Goal: Task Accomplishment & Management: Use online tool/utility

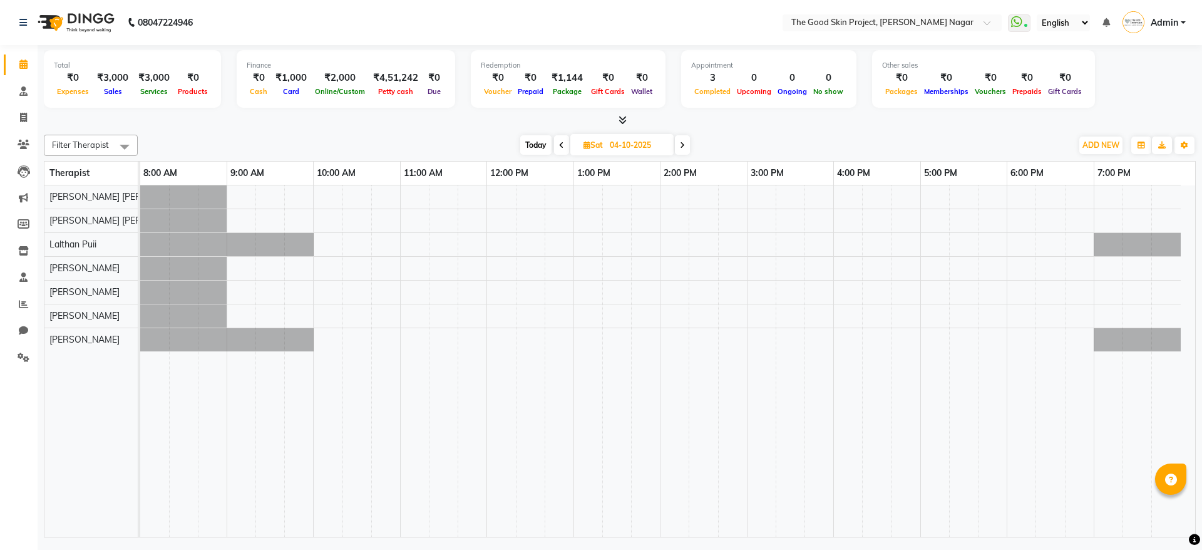
select select "en"
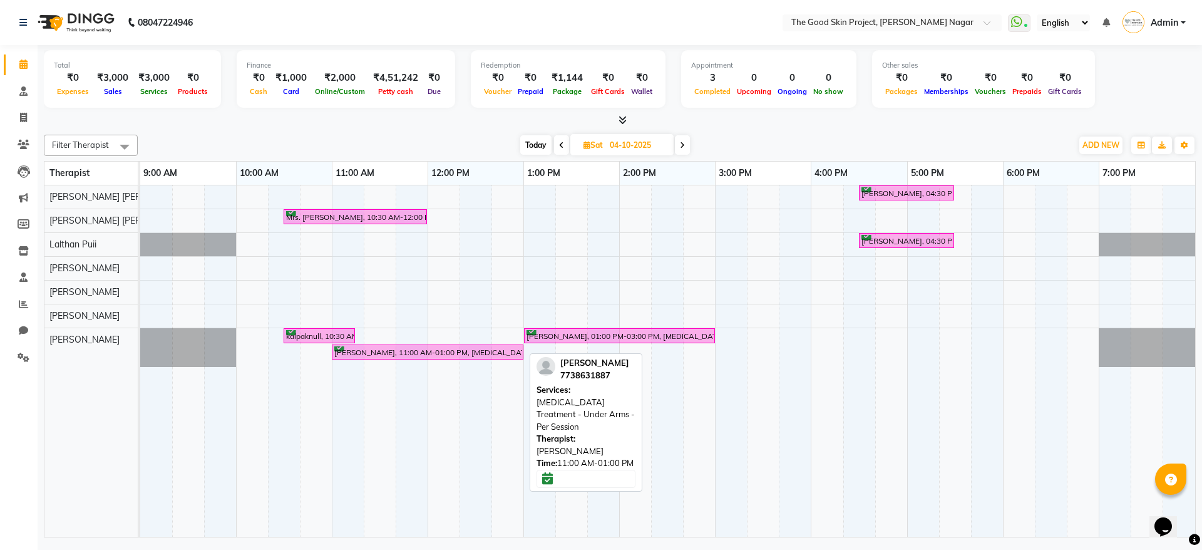
click at [368, 352] on div "[PERSON_NAME], 11:00 AM-01:00 PM, [MEDICAL_DATA] Treatment - Under Arms - Per S…" at bounding box center [427, 352] width 189 height 12
select select "6"
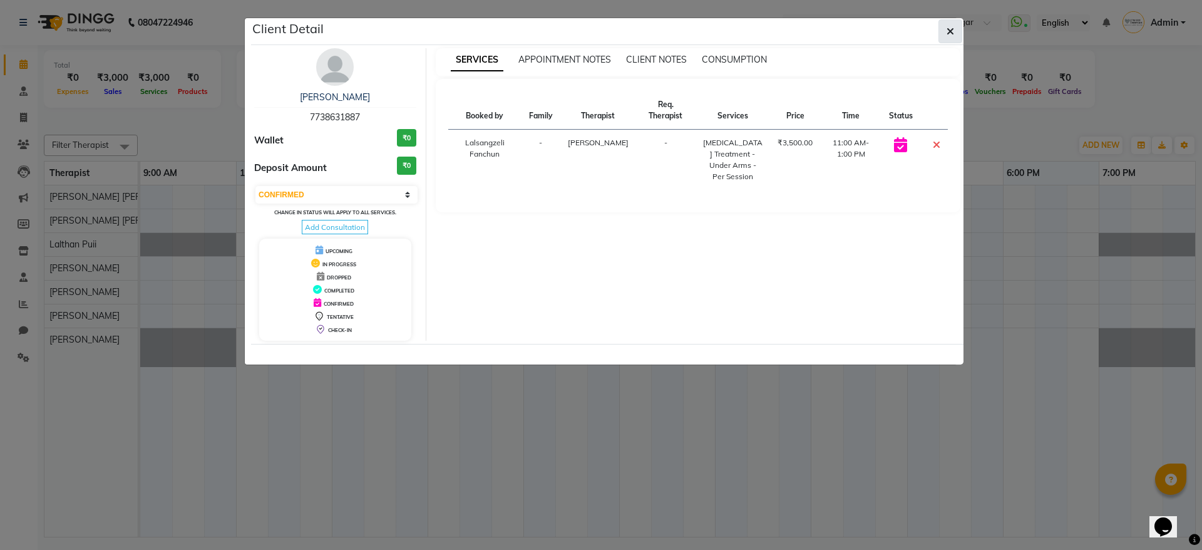
click at [962, 26] on button "button" at bounding box center [950, 31] width 24 height 24
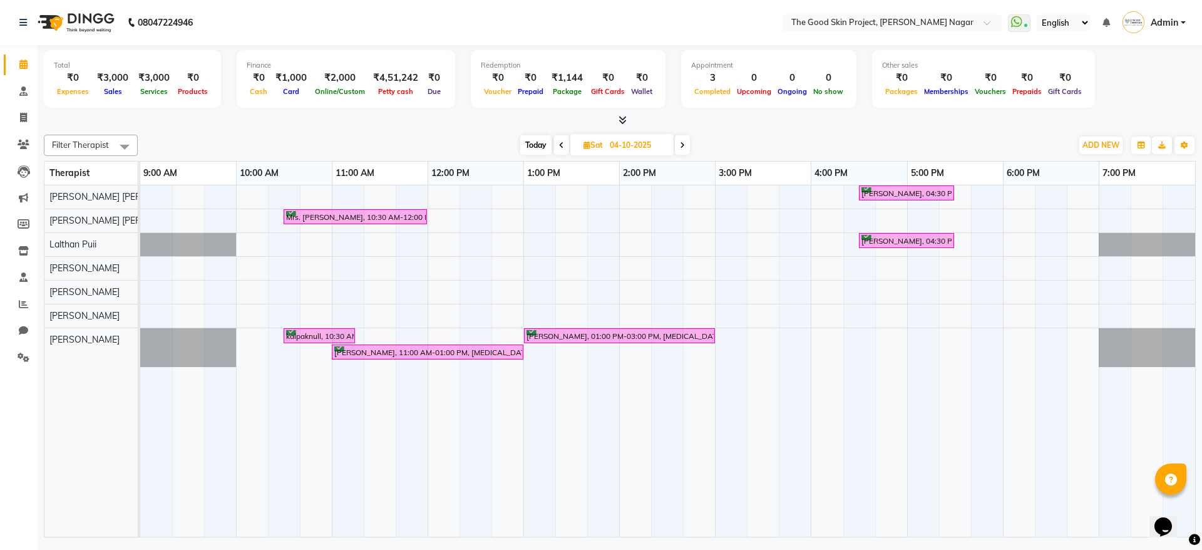
click at [456, 128] on div "Total ₹0 Expenses ₹3,000 Sales ₹3,000 Services ₹0 Products Finance ₹0 Cash ₹1,0…" at bounding box center [620, 292] width 1164 height 495
click at [535, 148] on span "Today" at bounding box center [535, 144] width 31 height 19
type input "03-10-2025"
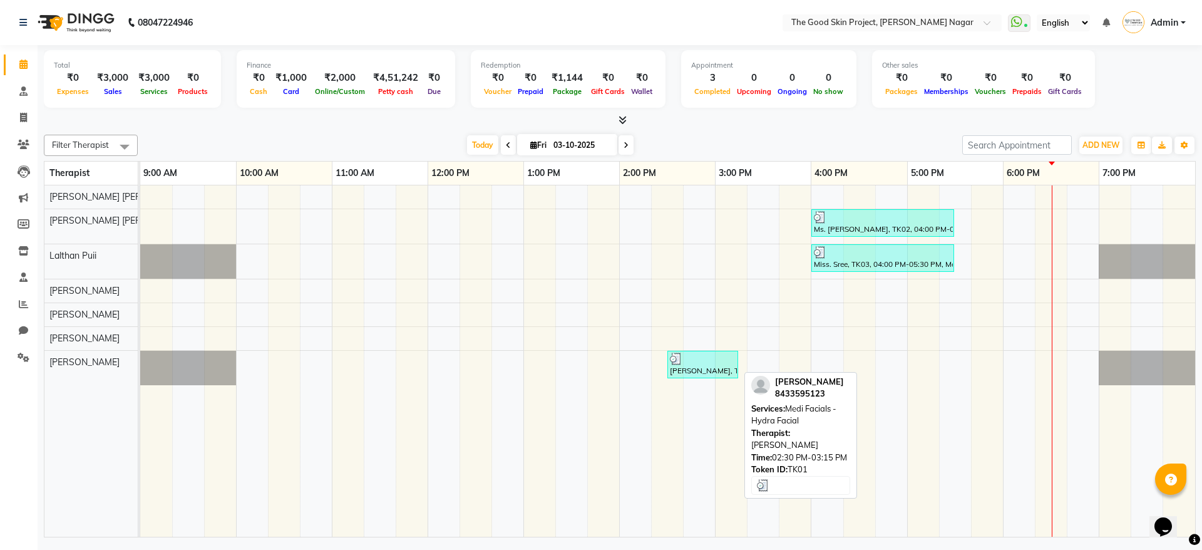
click at [711, 362] on div at bounding box center [703, 358] width 66 height 13
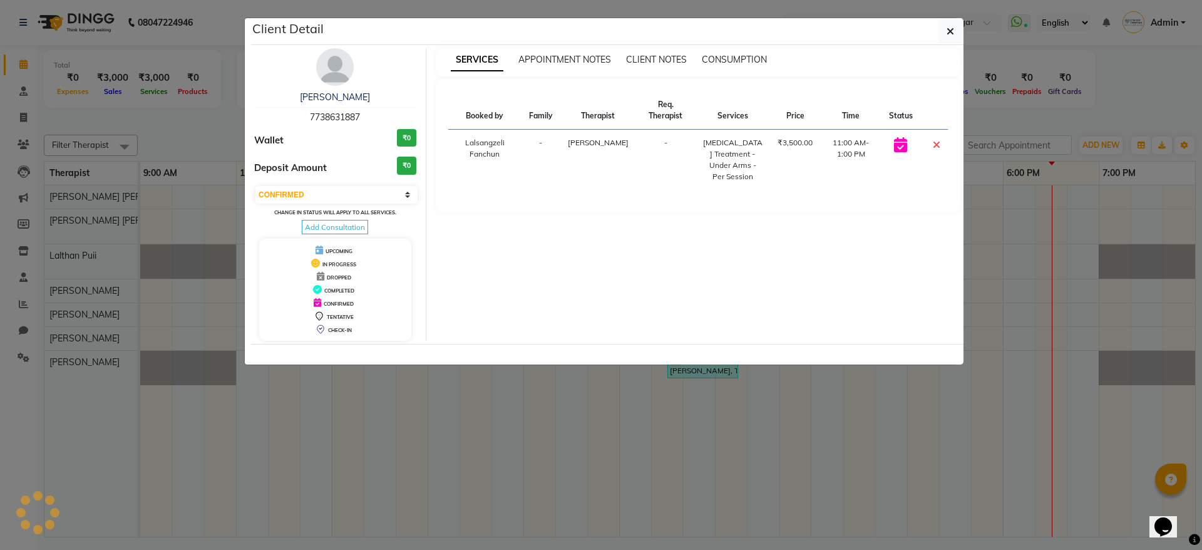
select select "3"
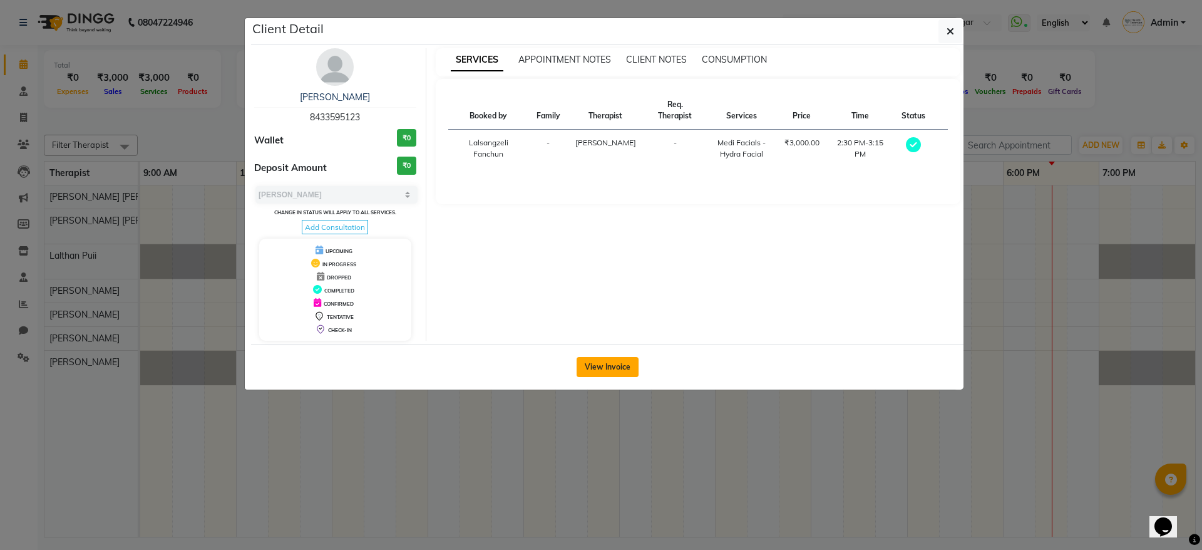
click at [614, 356] on div "View Invoice" at bounding box center [607, 367] width 712 height 46
click at [614, 357] on button "View Invoice" at bounding box center [608, 367] width 62 height 20
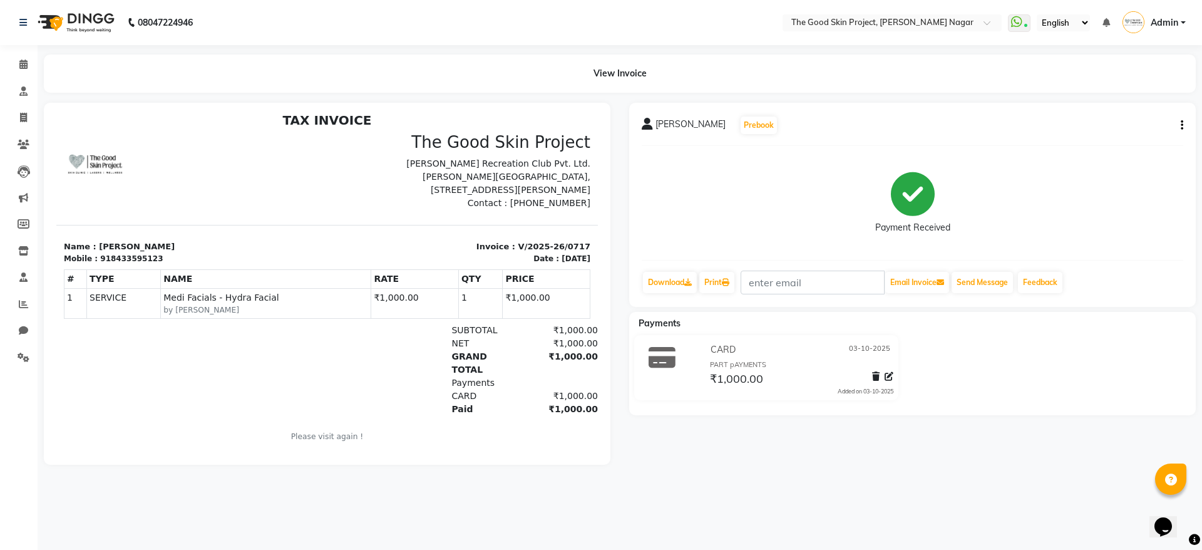
scroll to position [10, 0]
click at [24, 66] on icon at bounding box center [23, 63] width 8 height 9
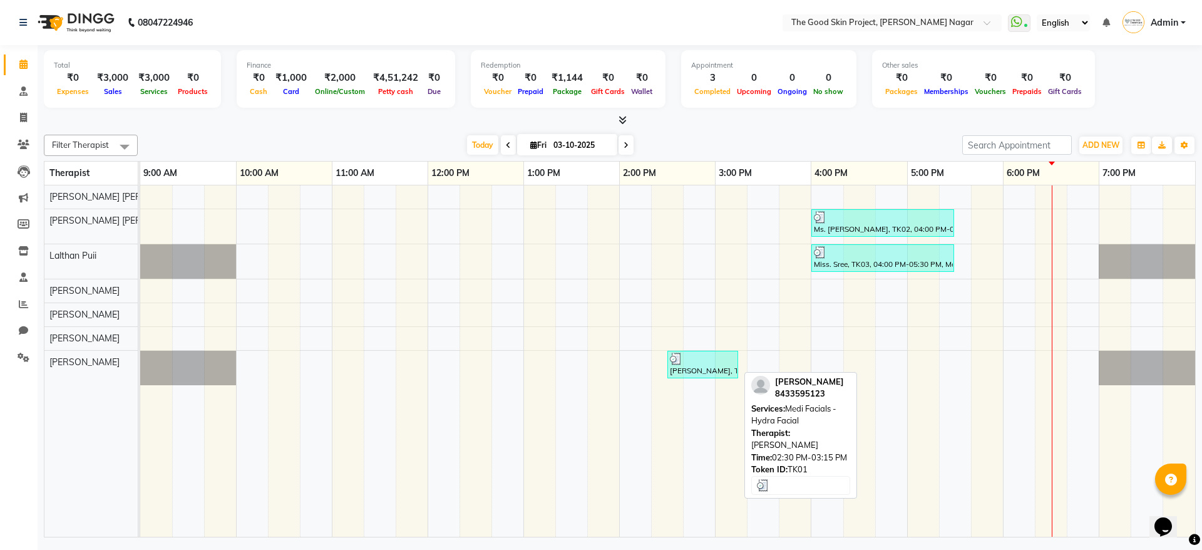
click at [695, 355] on div at bounding box center [703, 358] width 66 height 13
select select "3"
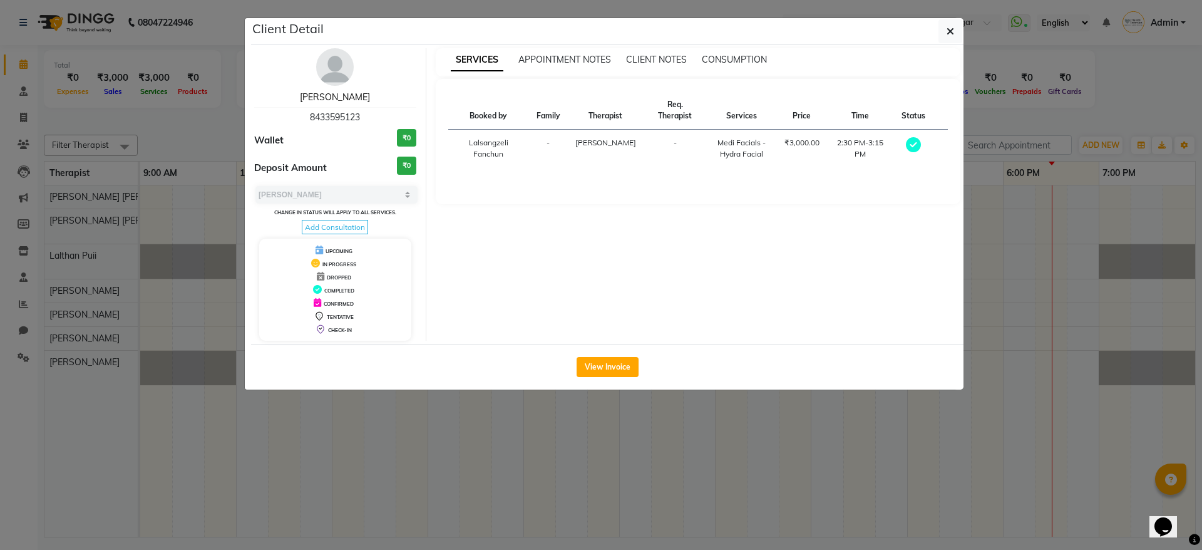
click at [349, 100] on link "[PERSON_NAME]" at bounding box center [335, 96] width 70 height 11
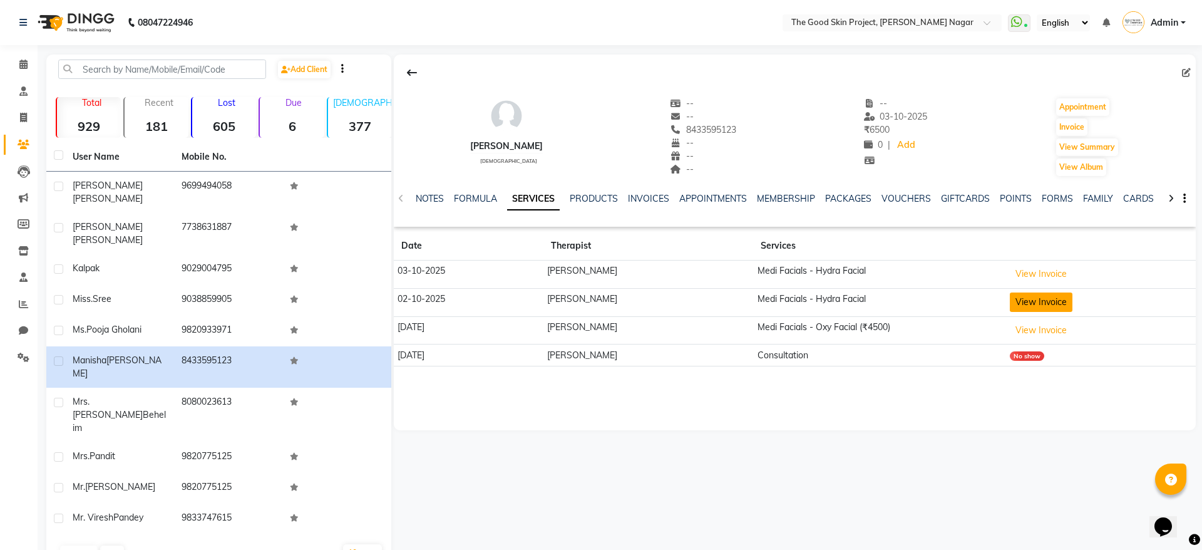
click at [1055, 305] on button "View Invoice" at bounding box center [1041, 301] width 63 height 19
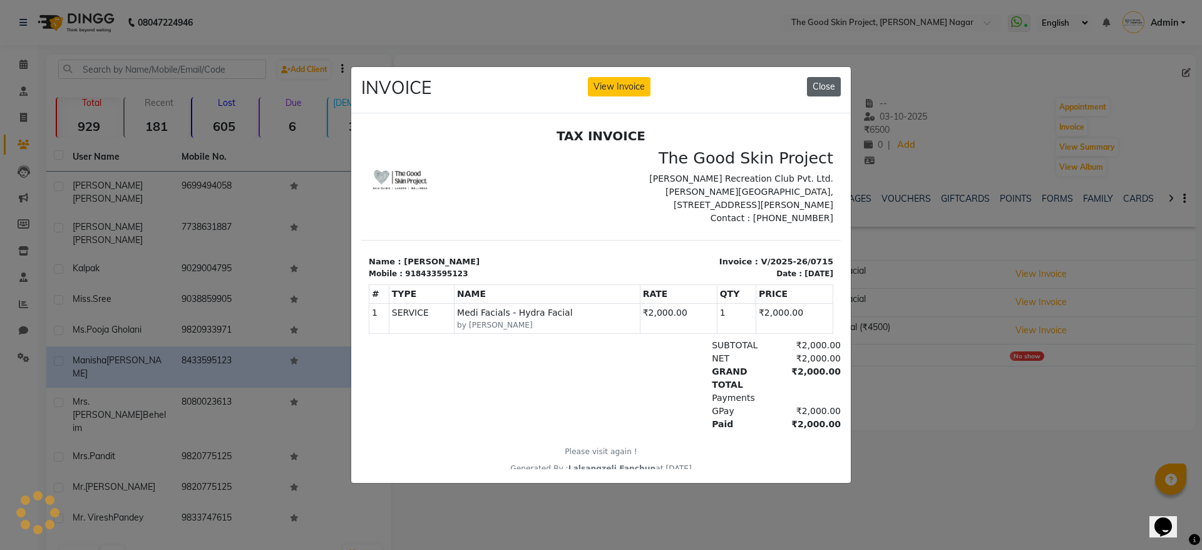
click at [826, 83] on button "Close" at bounding box center [824, 86] width 34 height 19
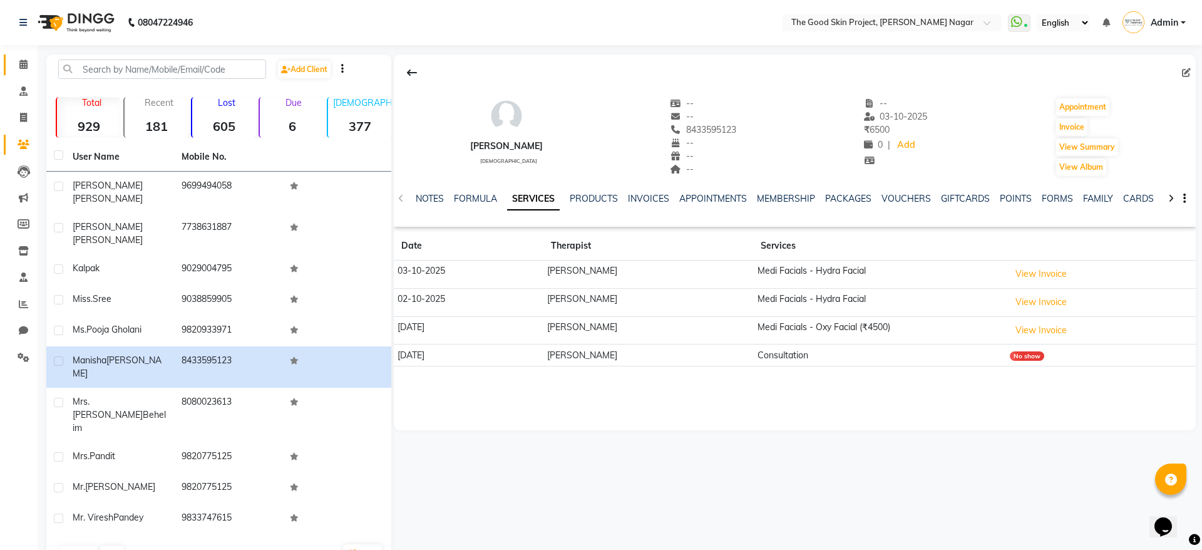
click at [22, 74] on link "Calendar" at bounding box center [19, 64] width 30 height 21
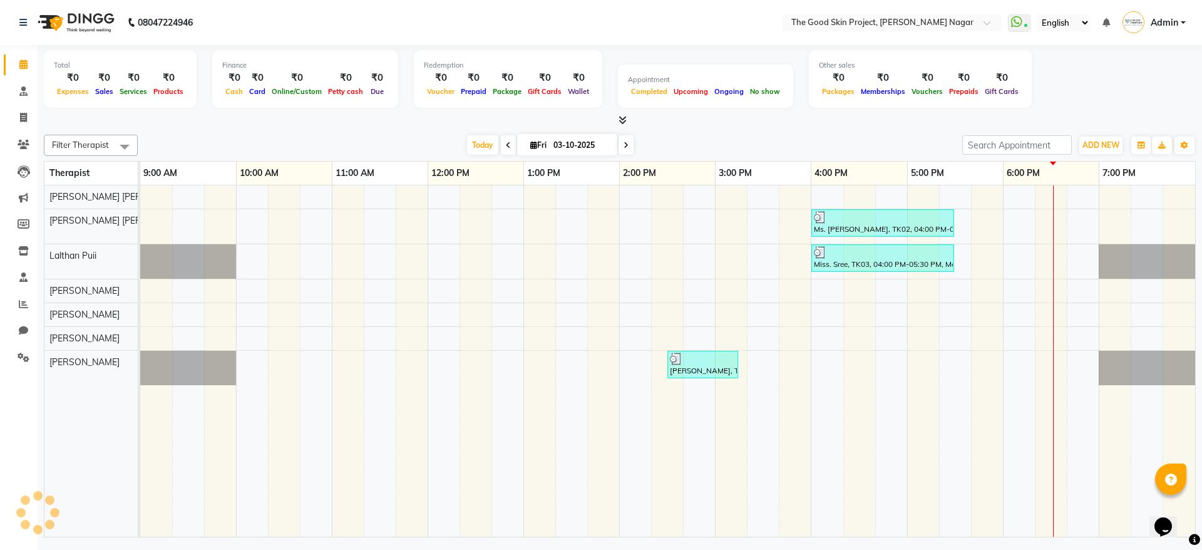
click at [22, 74] on link "Calendar" at bounding box center [19, 64] width 30 height 21
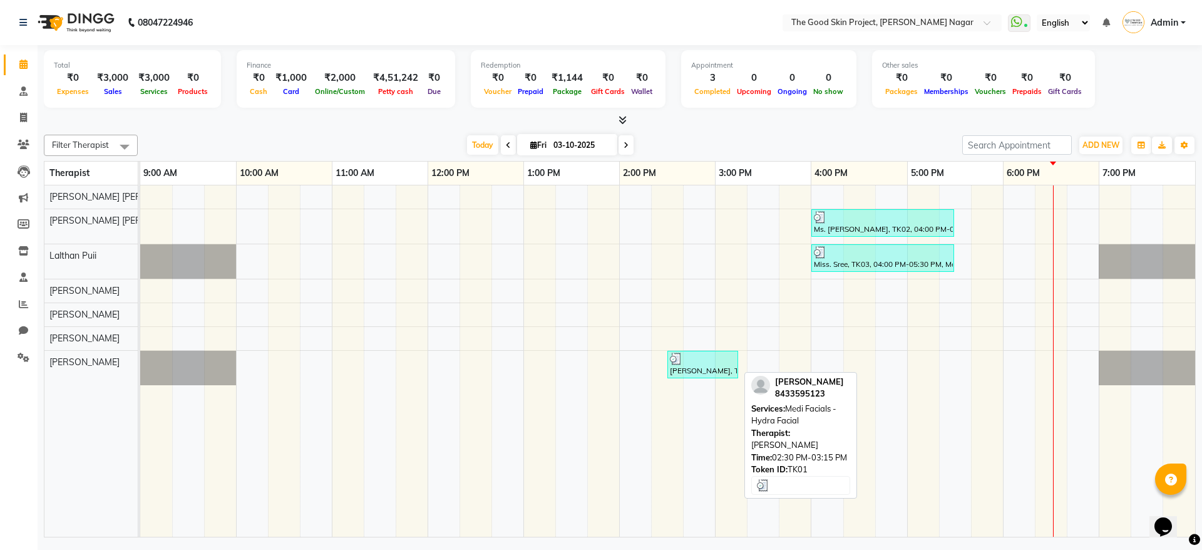
click at [683, 357] on div at bounding box center [703, 358] width 66 height 13
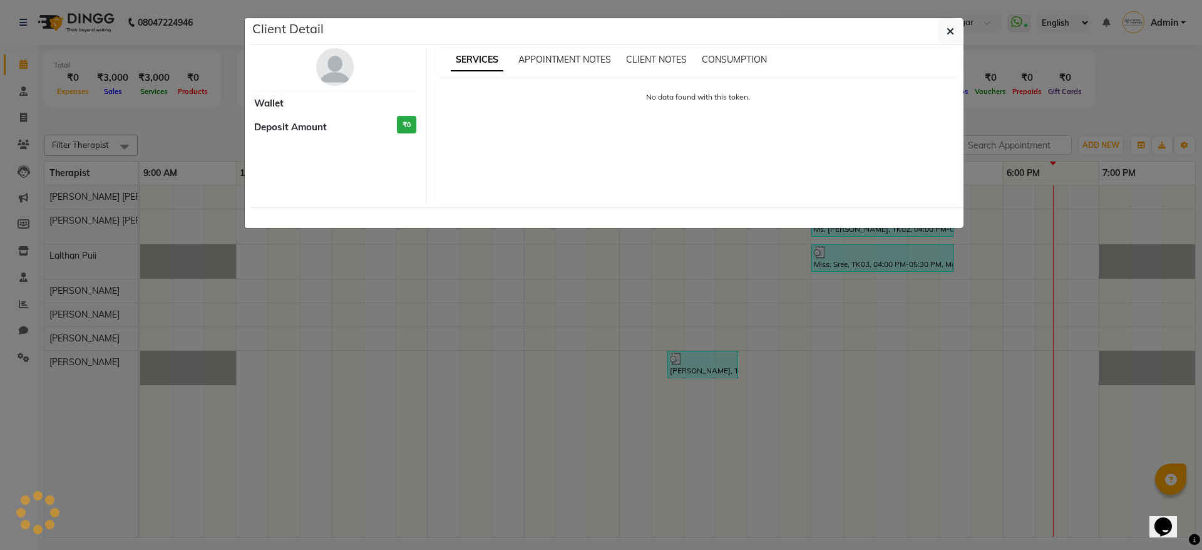
select select "3"
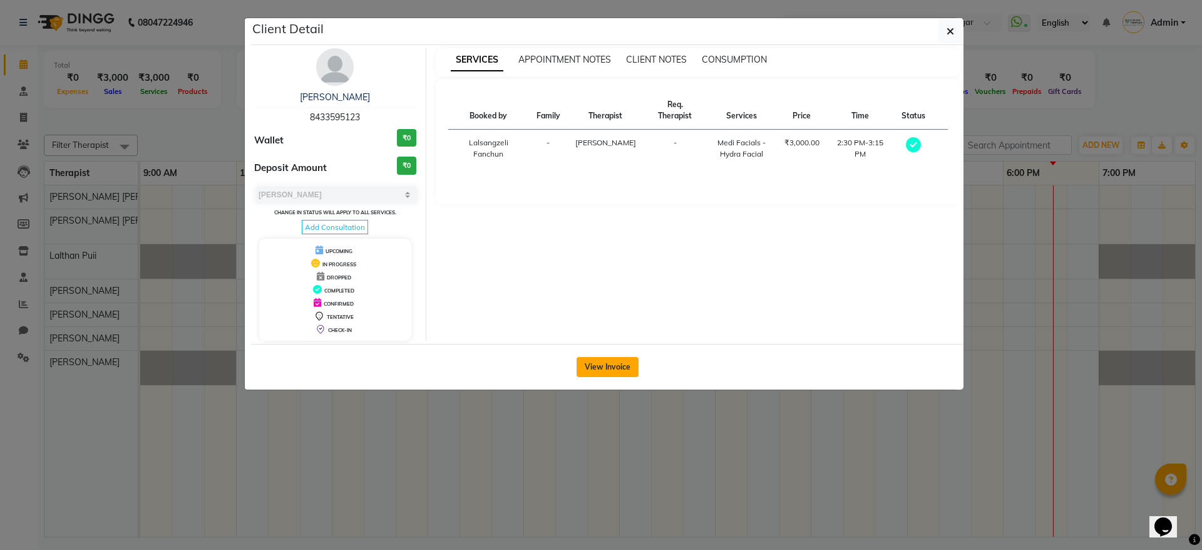
click at [596, 357] on button "View Invoice" at bounding box center [608, 367] width 62 height 20
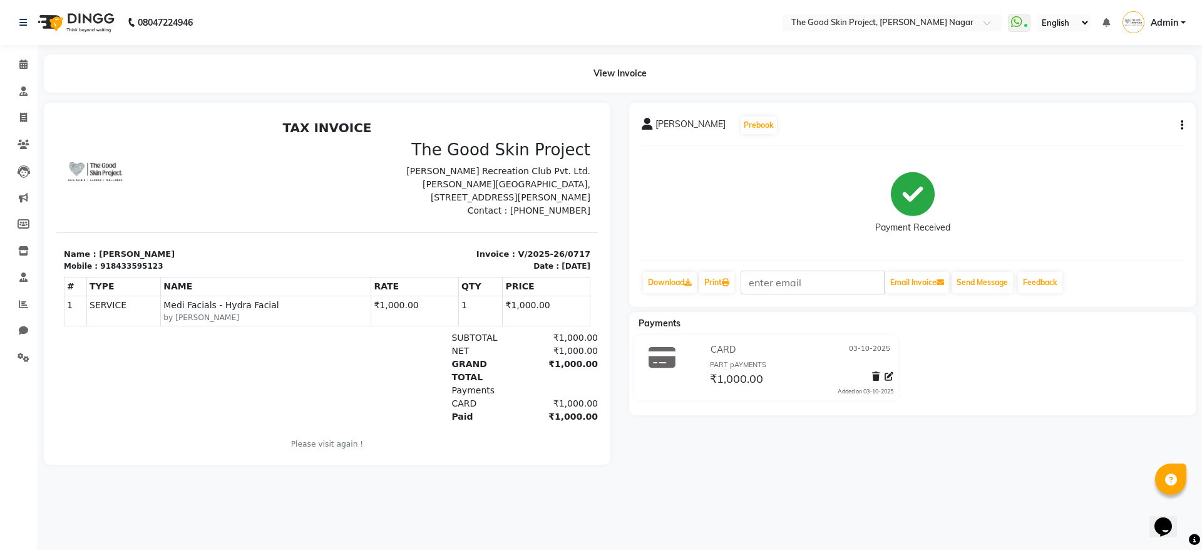
click at [1182, 125] on icon "button" at bounding box center [1182, 125] width 3 height 1
click at [1135, 138] on div "Edit Invoice" at bounding box center [1120, 141] width 86 height 16
select select "service"
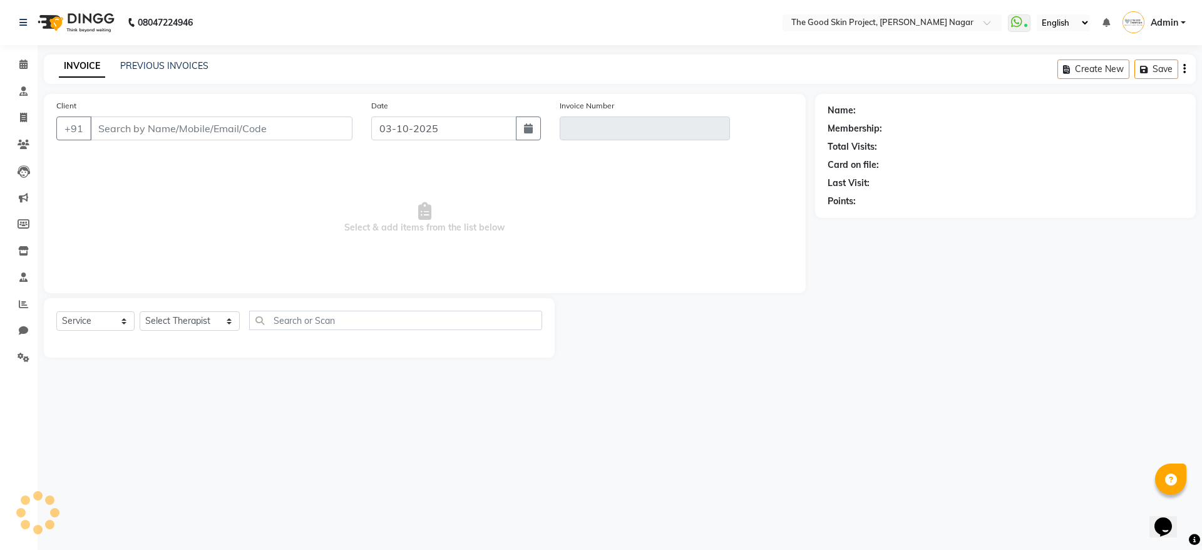
type input "8433595123"
type input "V/2025-26/0717"
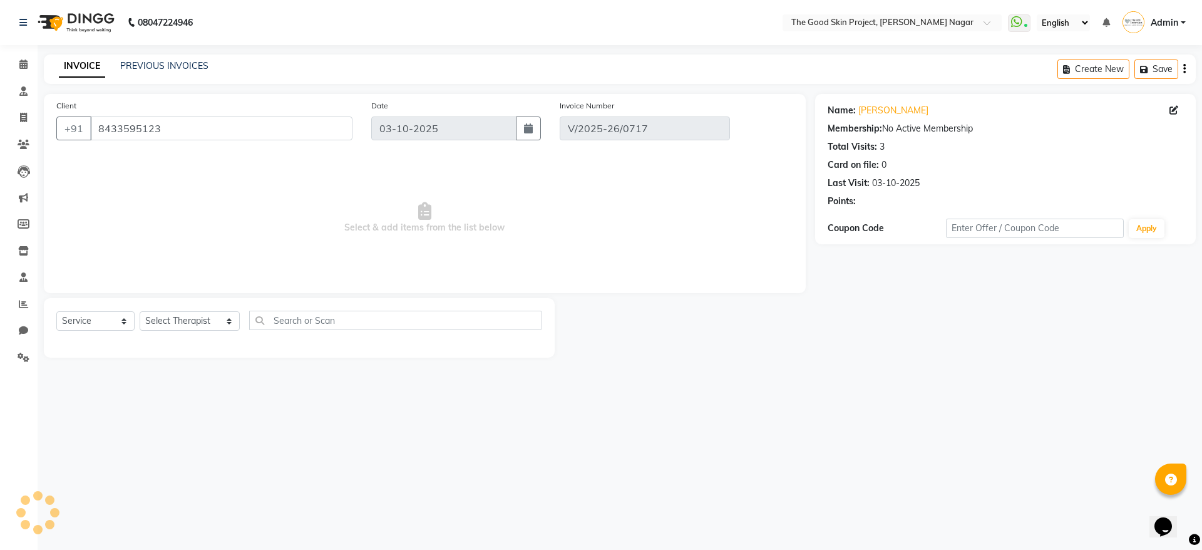
select select "select"
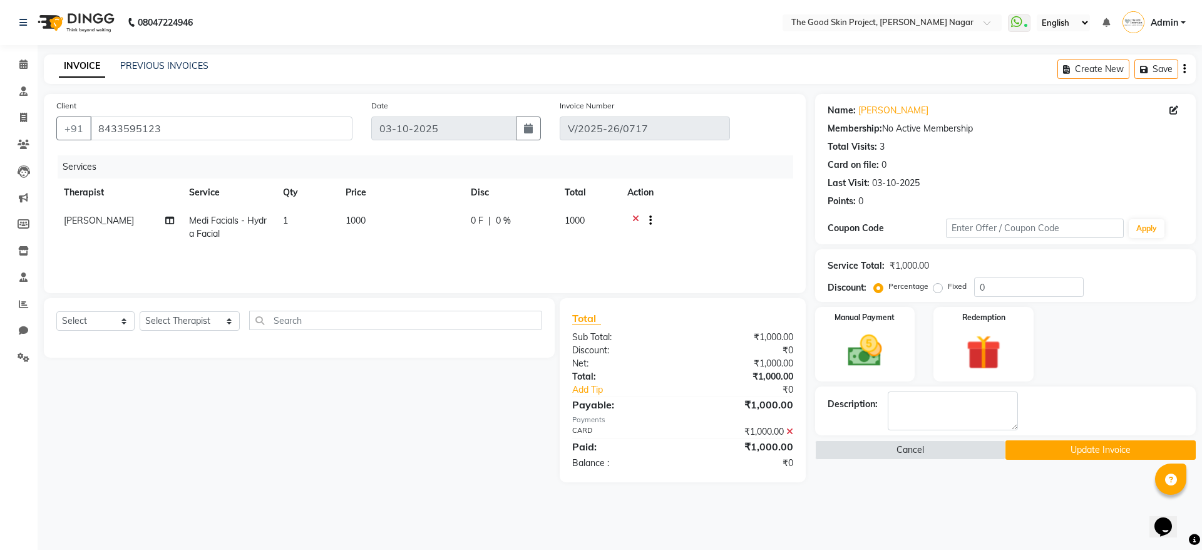
click at [242, 231] on td "Medi Facials - Hydra Facial" at bounding box center [229, 227] width 94 height 41
select select "69113"
click at [242, 231] on span "Medi Facials - Hydra Facial x" at bounding box center [252, 231] width 110 height 27
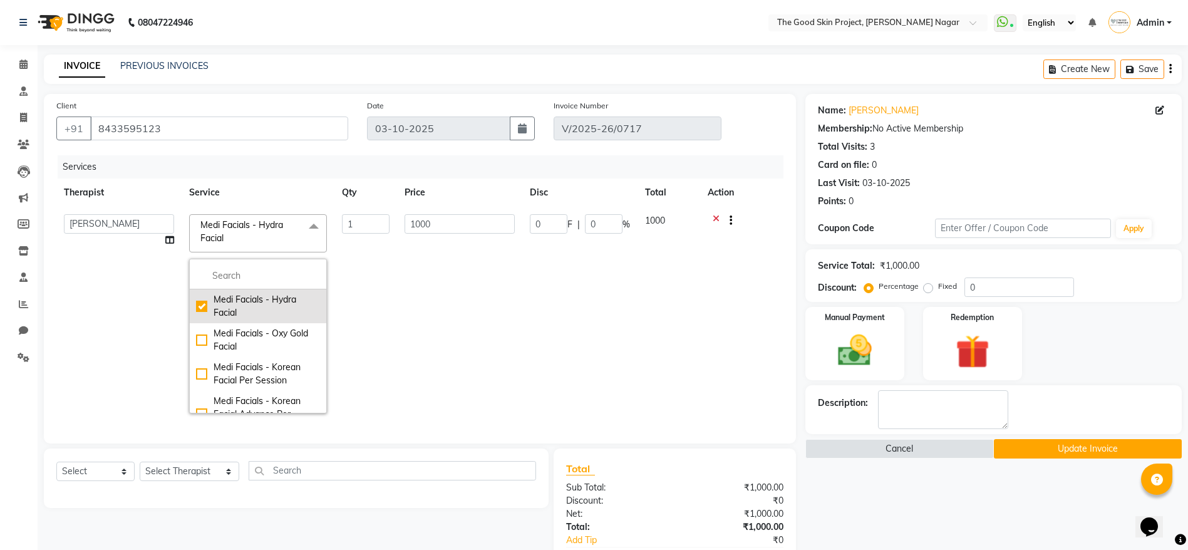
click at [206, 309] on div "Medi Facials - Hydra Facial" at bounding box center [258, 306] width 124 height 26
checkbox input "false"
type input "0"
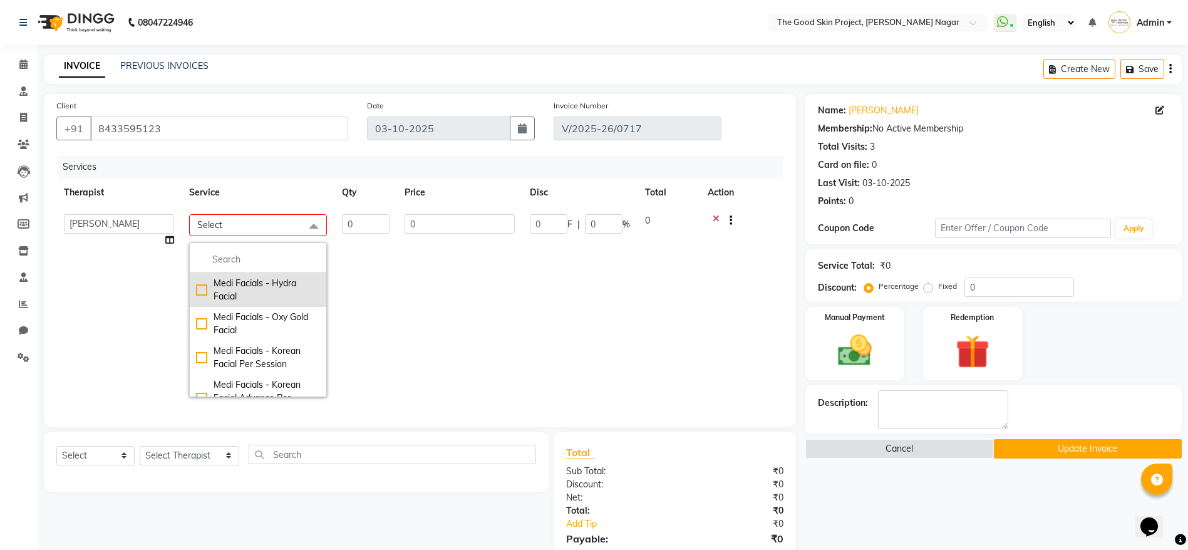
click at [206, 309] on li "Medi Facials - Oxy Gold Facial" at bounding box center [258, 324] width 136 height 34
checkbox input "true"
type input "1"
type input "5500"
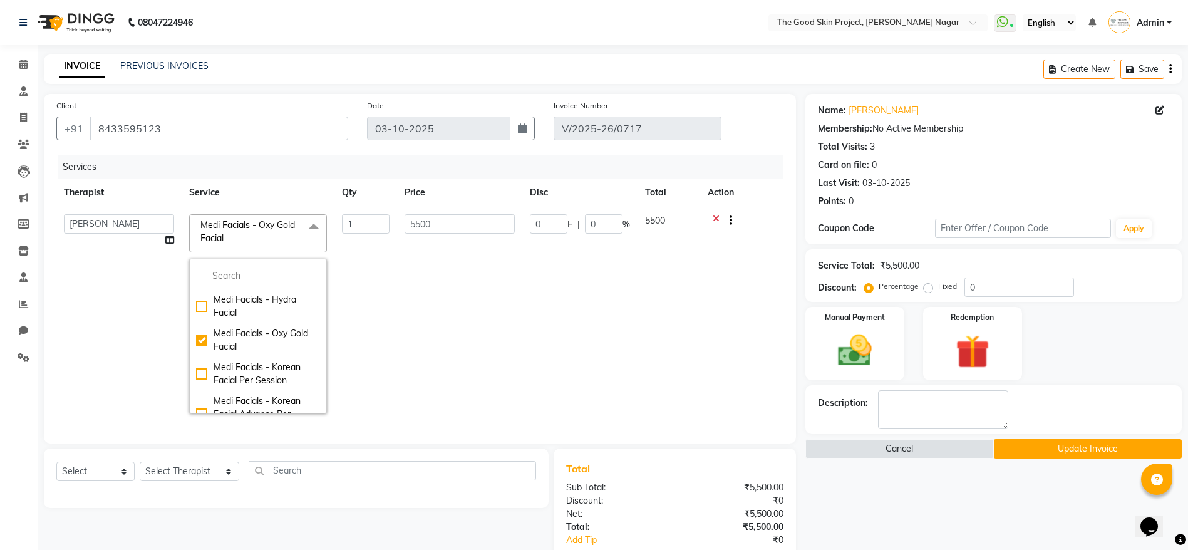
click at [459, 209] on td "5500" at bounding box center [459, 314] width 125 height 214
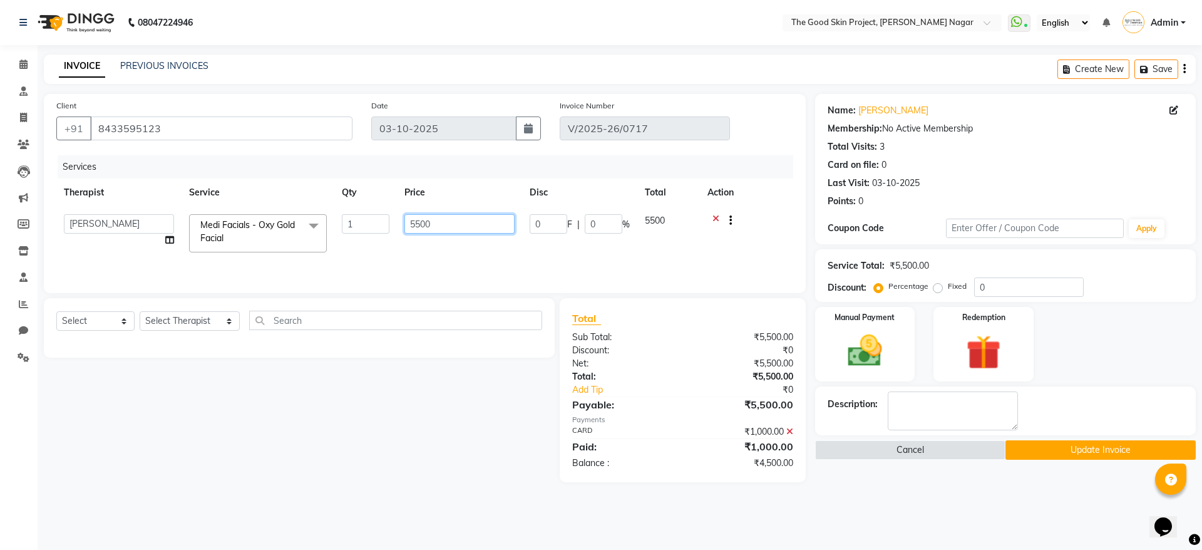
click at [468, 220] on input "5500" at bounding box center [459, 223] width 110 height 19
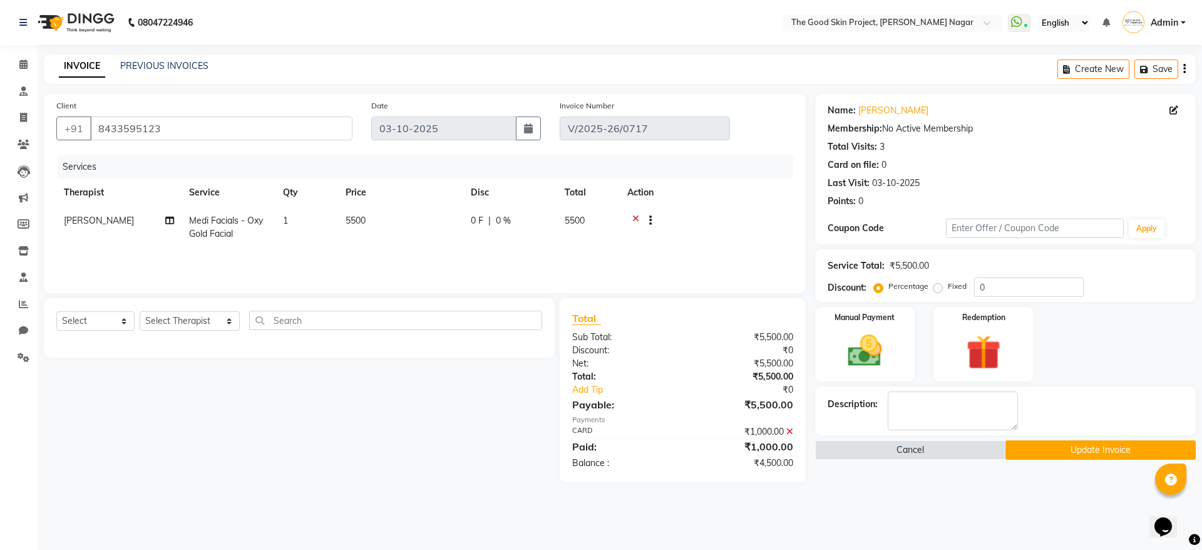
click at [545, 218] on div "0 F | 0 %" at bounding box center [510, 220] width 79 height 13
select select "69113"
click at [545, 218] on input "0" at bounding box center [549, 223] width 38 height 19
type input "4500"
click at [673, 397] on div "Total Sub Total: ₹5,500.00 Discount: ₹4,500.00 Net: ₹1,000.00 Total: ₹1,000.00 …" at bounding box center [682, 389] width 221 height 159
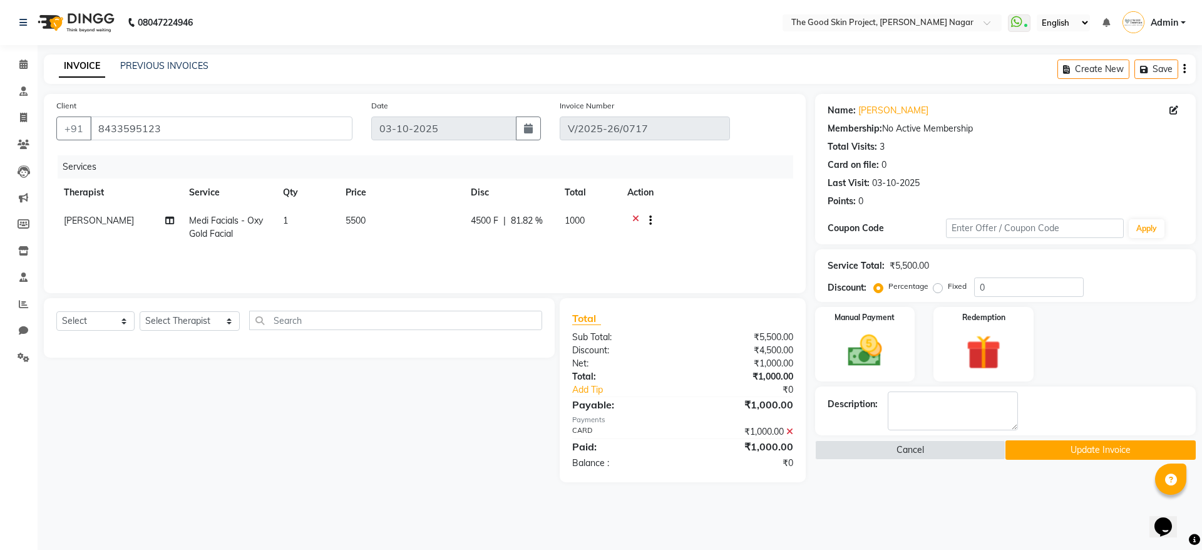
click at [1059, 445] on button "Update Invoice" at bounding box center [1100, 449] width 190 height 19
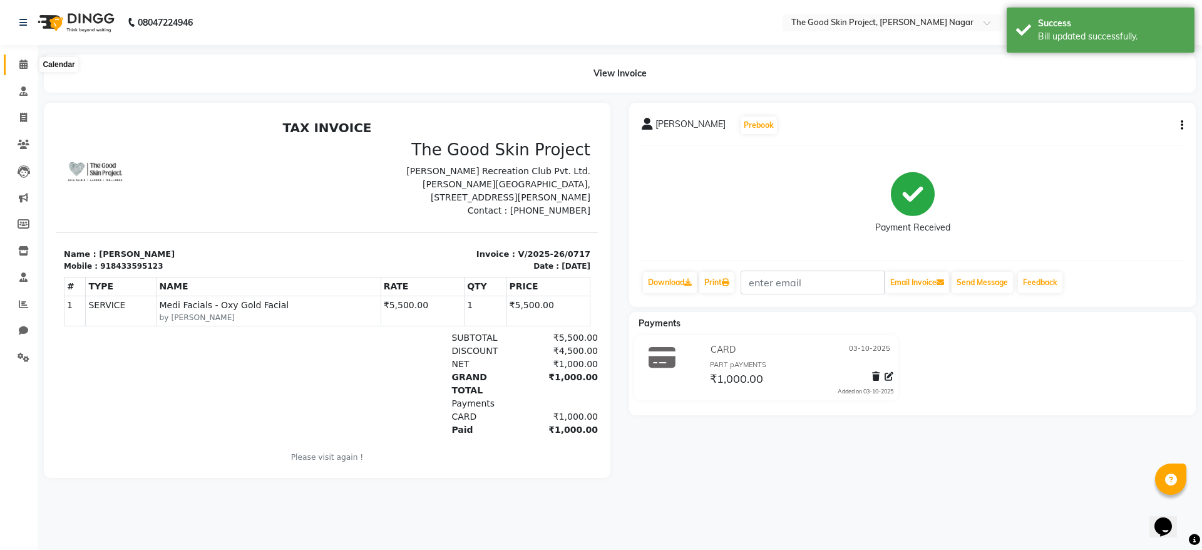
click at [21, 64] on icon at bounding box center [23, 63] width 8 height 9
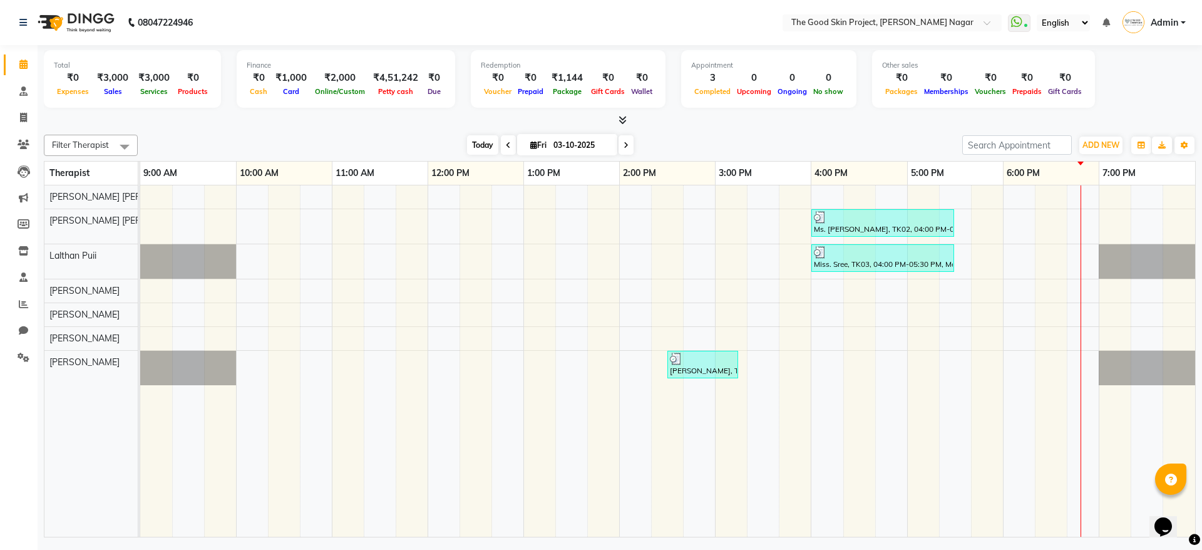
click at [471, 143] on span "Today" at bounding box center [482, 144] width 31 height 19
